Goal: Contribute content: Contribute content

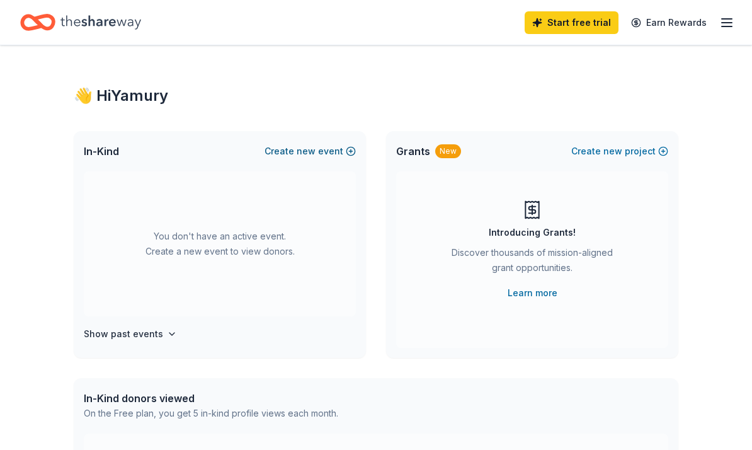
click at [303, 154] on span "new" at bounding box center [306, 151] width 19 height 15
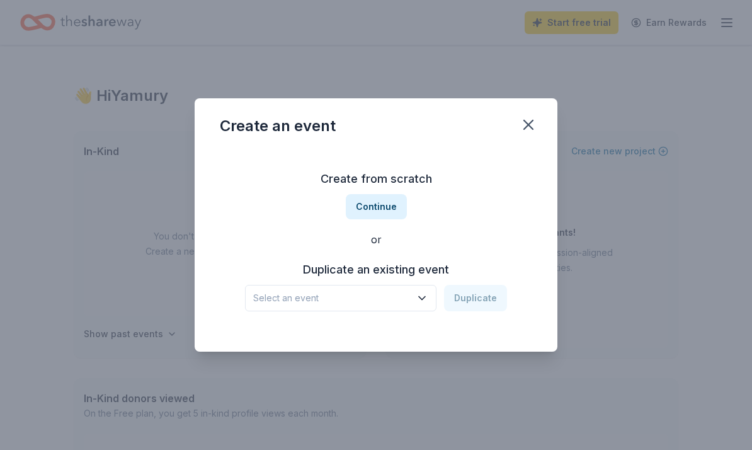
click at [427, 296] on icon "button" at bounding box center [422, 298] width 13 height 13
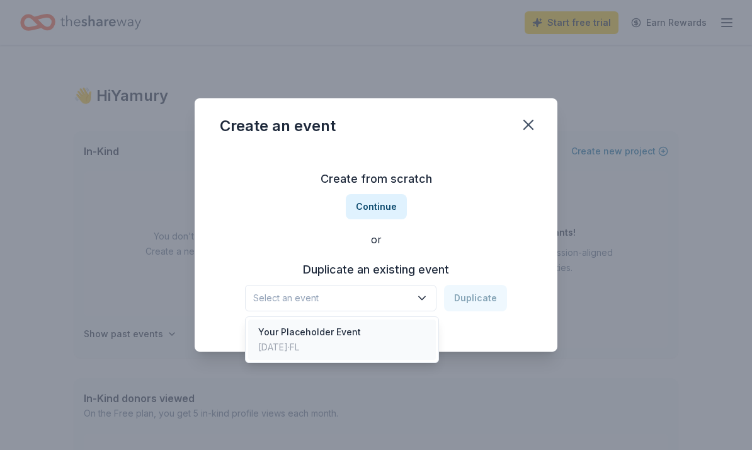
click at [313, 348] on div "[DATE] · [GEOGRAPHIC_DATA]" at bounding box center [309, 347] width 103 height 15
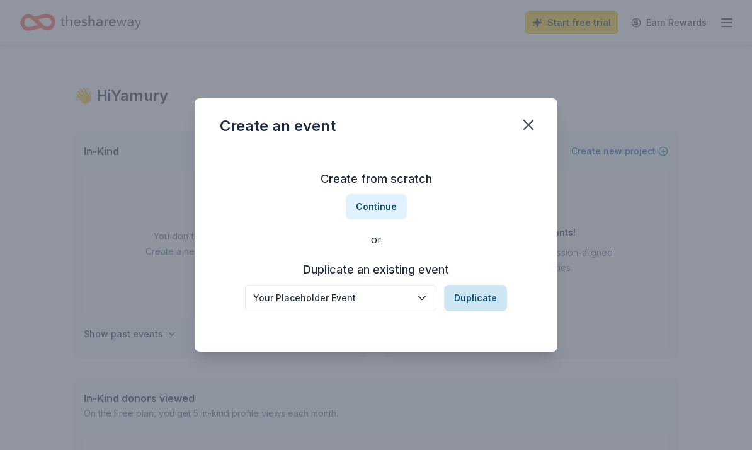
click at [472, 303] on button "Duplicate" at bounding box center [475, 298] width 63 height 26
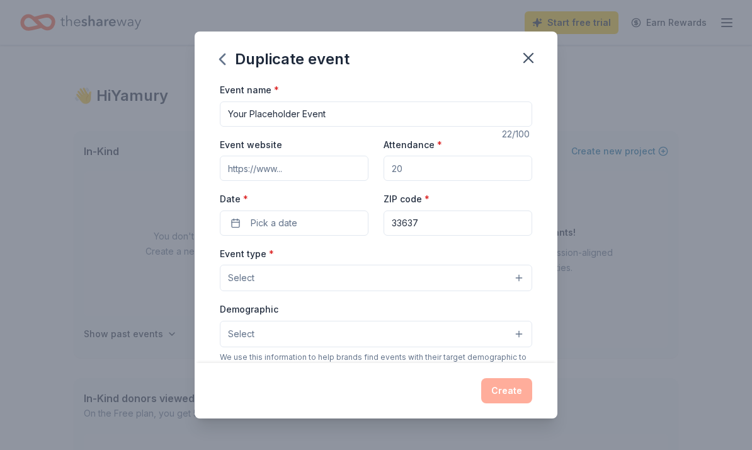
drag, startPoint x: 336, startPoint y: 110, endPoint x: 202, endPoint y: 114, distance: 134.3
drag, startPoint x: 334, startPoint y: 110, endPoint x: 226, endPoint y: 113, distance: 108.4
click at [226, 113] on input "Your Placeholder Event" at bounding box center [376, 113] width 313 height 25
type input "TCMS Annual Gala"
click at [338, 168] on input "Event website" at bounding box center [294, 168] width 149 height 25
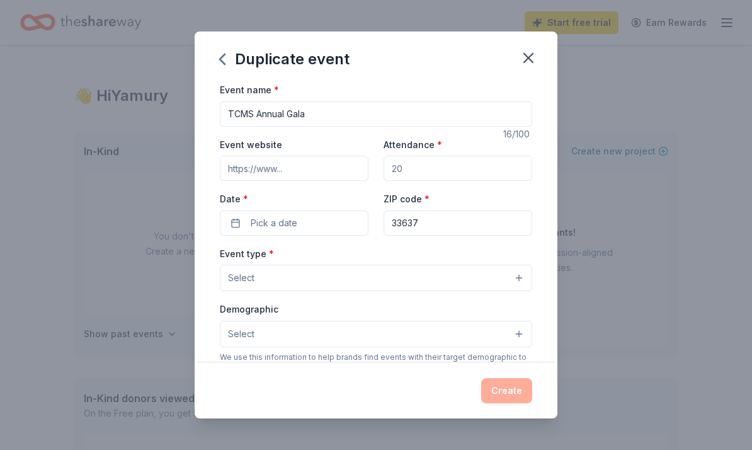
click at [441, 170] on input "Attendance *" at bounding box center [458, 168] width 149 height 25
type input "200"
click at [314, 217] on button "Pick a date" at bounding box center [294, 222] width 149 height 25
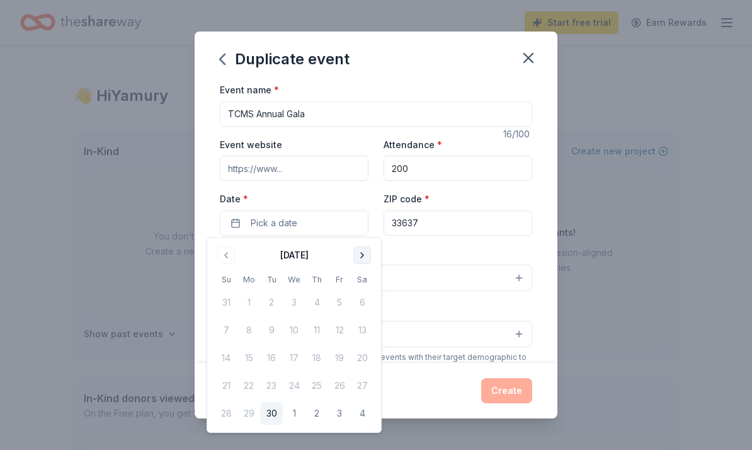
click at [365, 254] on button "Go to next month" at bounding box center [363, 255] width 18 height 18
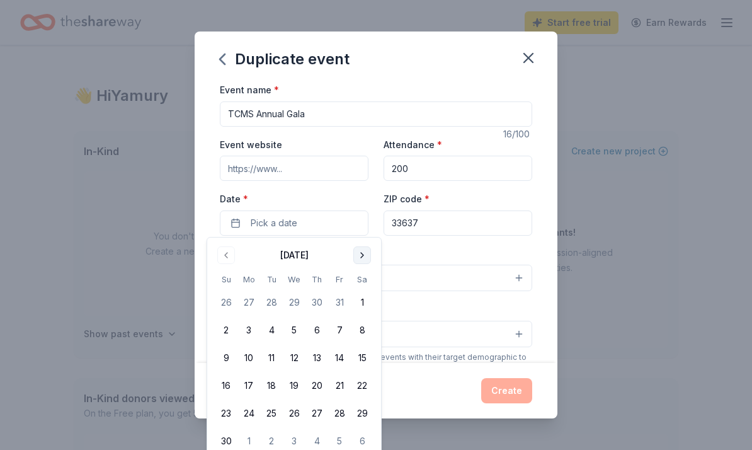
click at [365, 254] on button "Go to next month" at bounding box center [363, 255] width 18 height 18
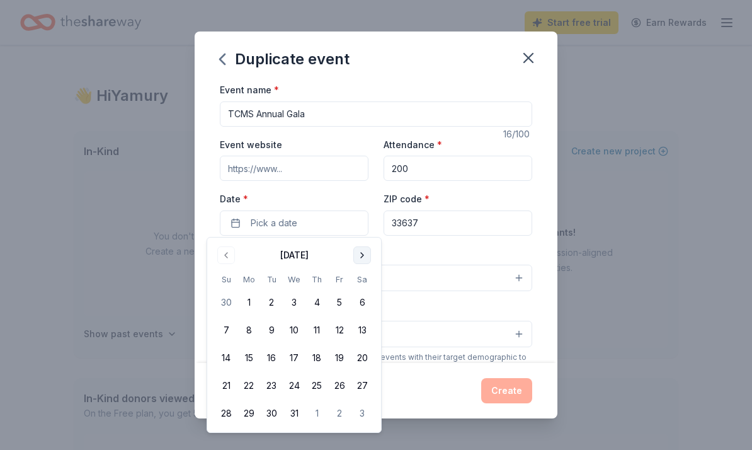
click at [365, 254] on button "Go to next month" at bounding box center [363, 255] width 18 height 18
click at [365, 255] on button "Go to next month" at bounding box center [363, 255] width 18 height 18
click at [364, 302] on button "7" at bounding box center [362, 302] width 23 height 23
click at [435, 241] on div "Event name * TCMS Annual Gala 16 /100 Event website Attendance * 200 Date * [DA…" at bounding box center [376, 373] width 313 height 582
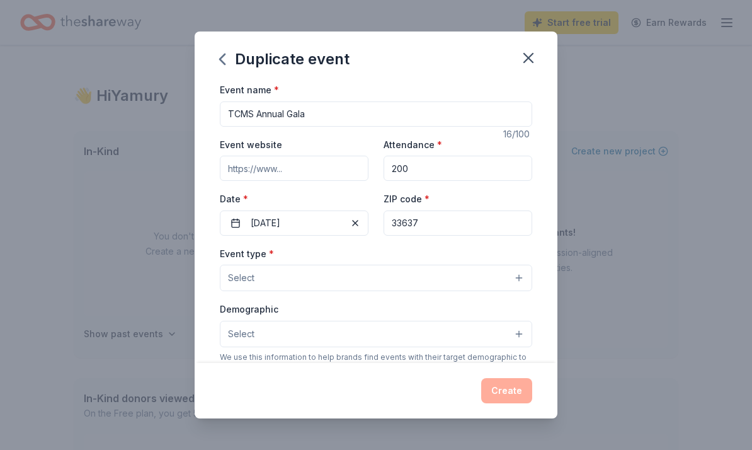
click at [329, 273] on button "Select" at bounding box center [376, 278] width 313 height 26
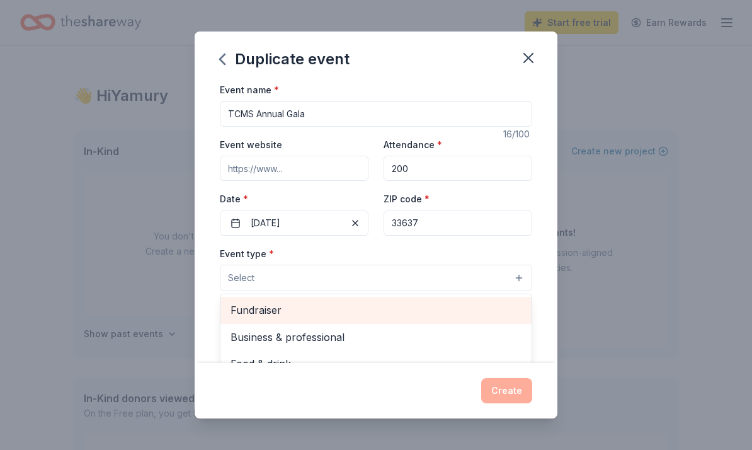
click at [260, 309] on span "Fundraiser" at bounding box center [376, 310] width 291 height 16
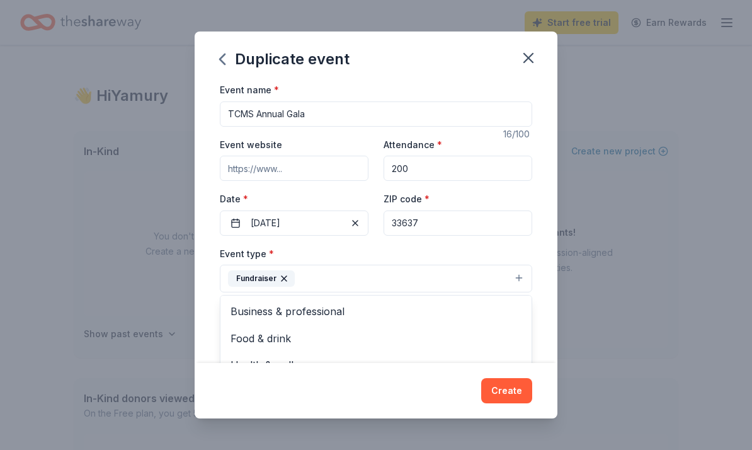
click at [556, 266] on div "Event name * TCMS Annual Gala 16 /100 Event website Attendance * 200 Date * [DA…" at bounding box center [376, 222] width 363 height 281
click at [519, 333] on button "Select" at bounding box center [376, 335] width 313 height 26
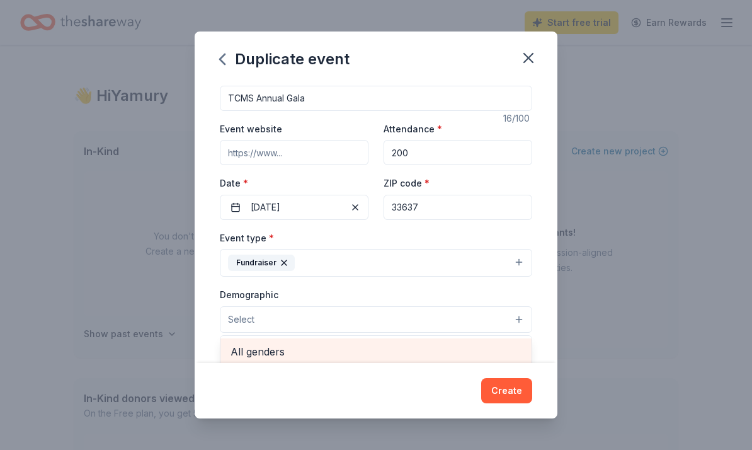
click at [450, 355] on div "All genders" at bounding box center [376, 351] width 311 height 26
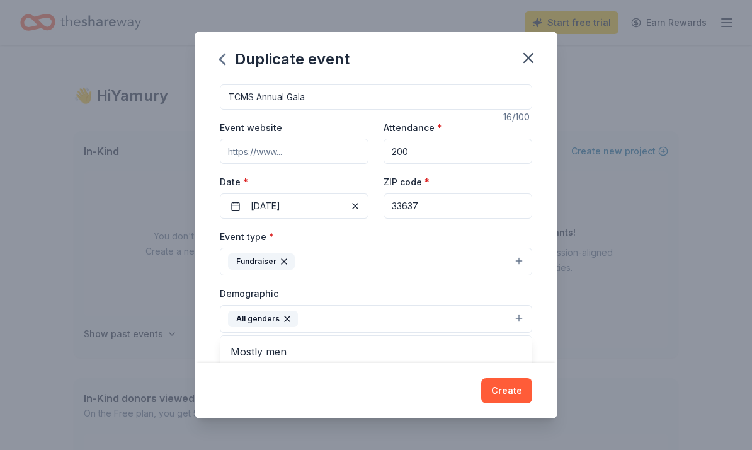
click at [512, 391] on div "Duplicate event Event name * TCMS Annual Gala 16 /100 Event website Attendance …" at bounding box center [376, 225] width 363 height 387
click at [510, 391] on button "Create" at bounding box center [506, 390] width 51 height 25
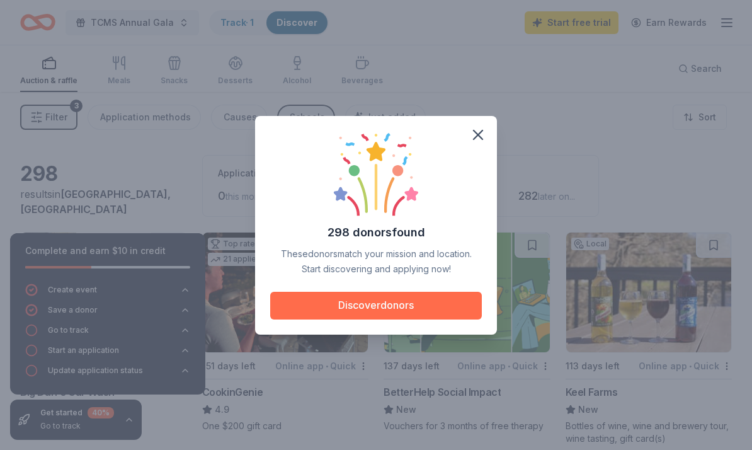
click at [359, 303] on button "Discover donors" at bounding box center [376, 306] width 212 height 28
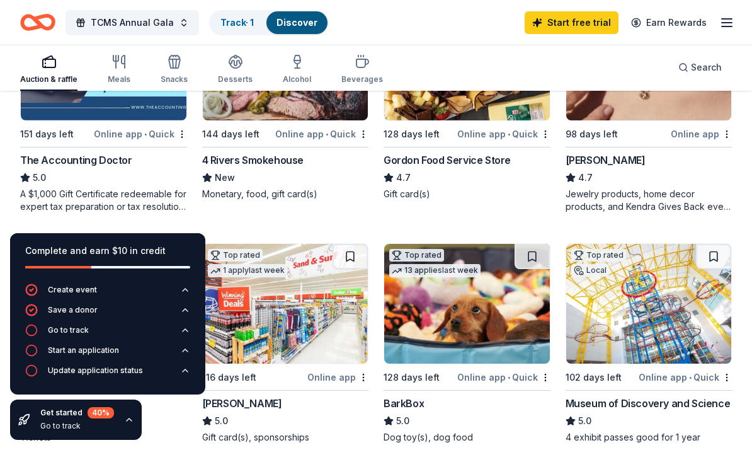
scroll to position [713, 0]
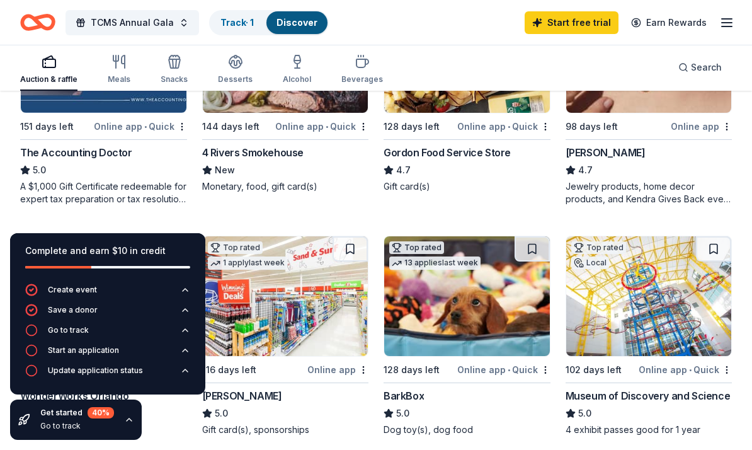
click at [129, 420] on icon "button" at bounding box center [129, 420] width 10 height 10
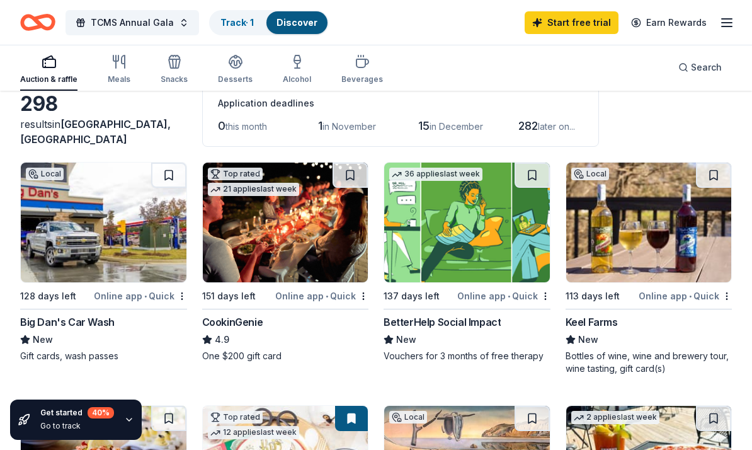
scroll to position [59, 0]
